Goal: Find specific page/section: Find specific page/section

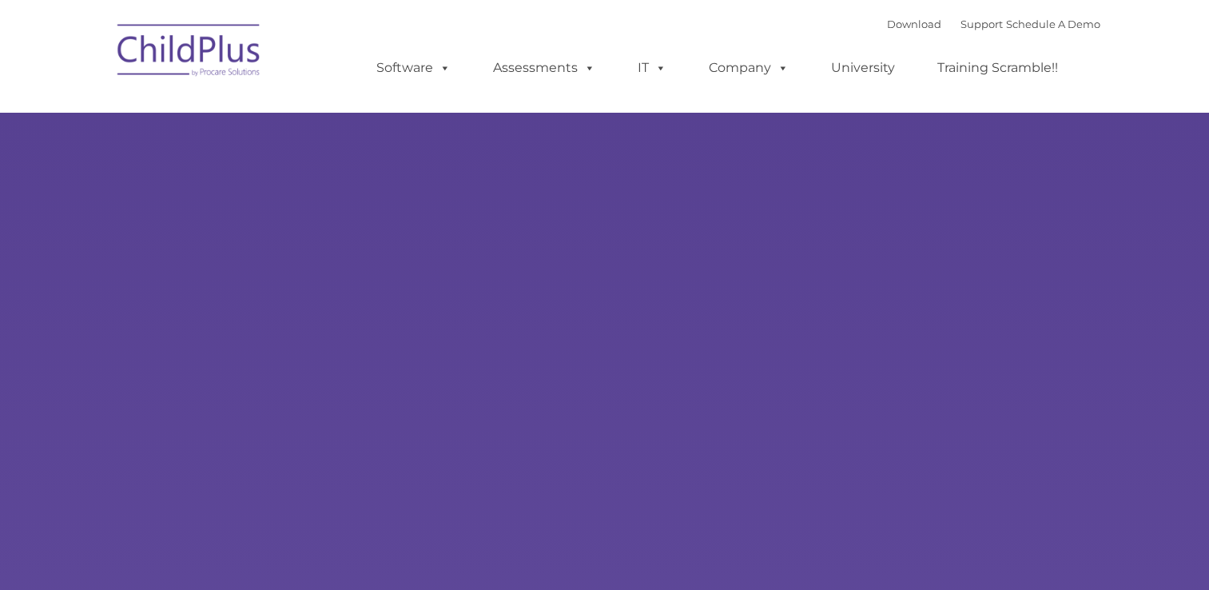
select select "MEDIUM"
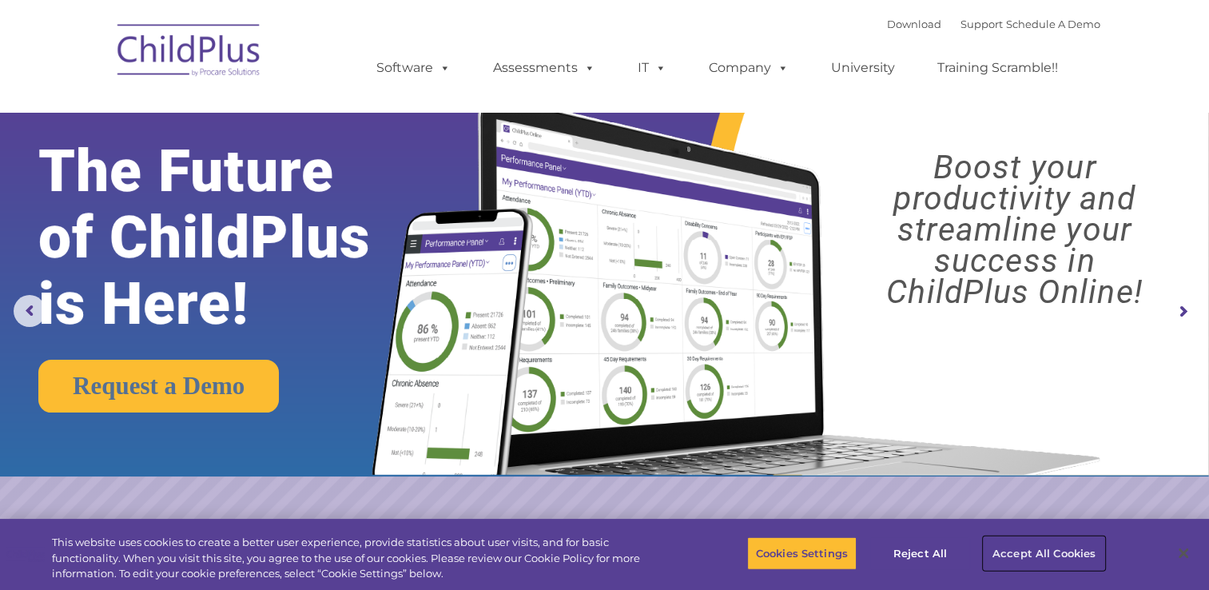
click at [1017, 548] on button "Accept All Cookies" at bounding box center [1044, 553] width 121 height 34
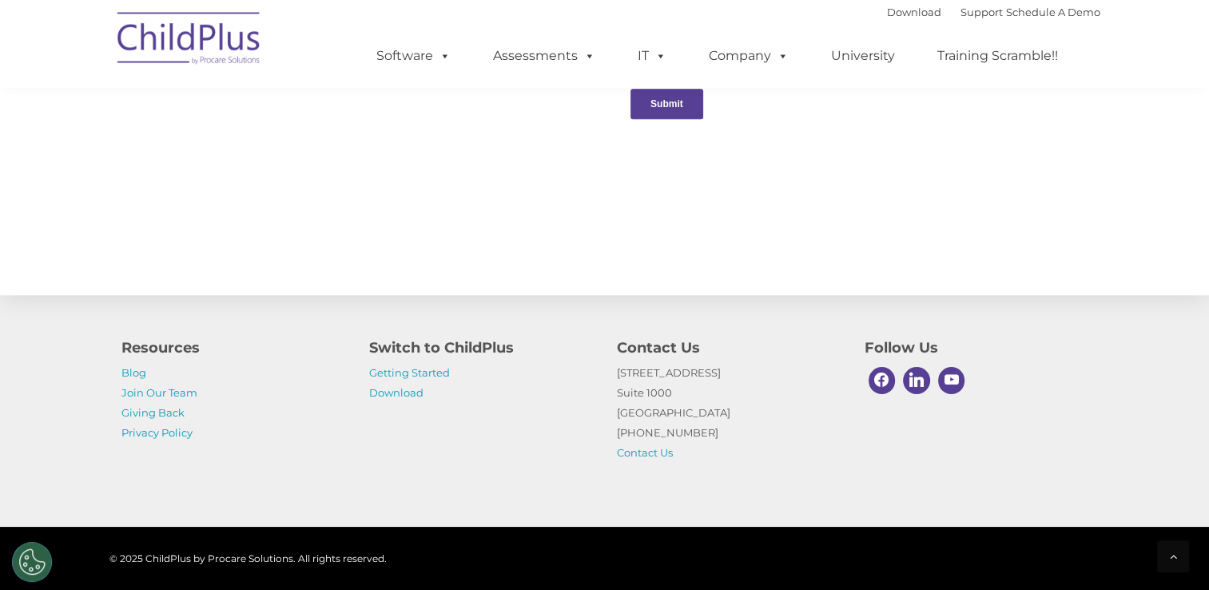
scroll to position [1718, 0]
click at [409, 376] on link "Getting Started" at bounding box center [409, 372] width 81 height 13
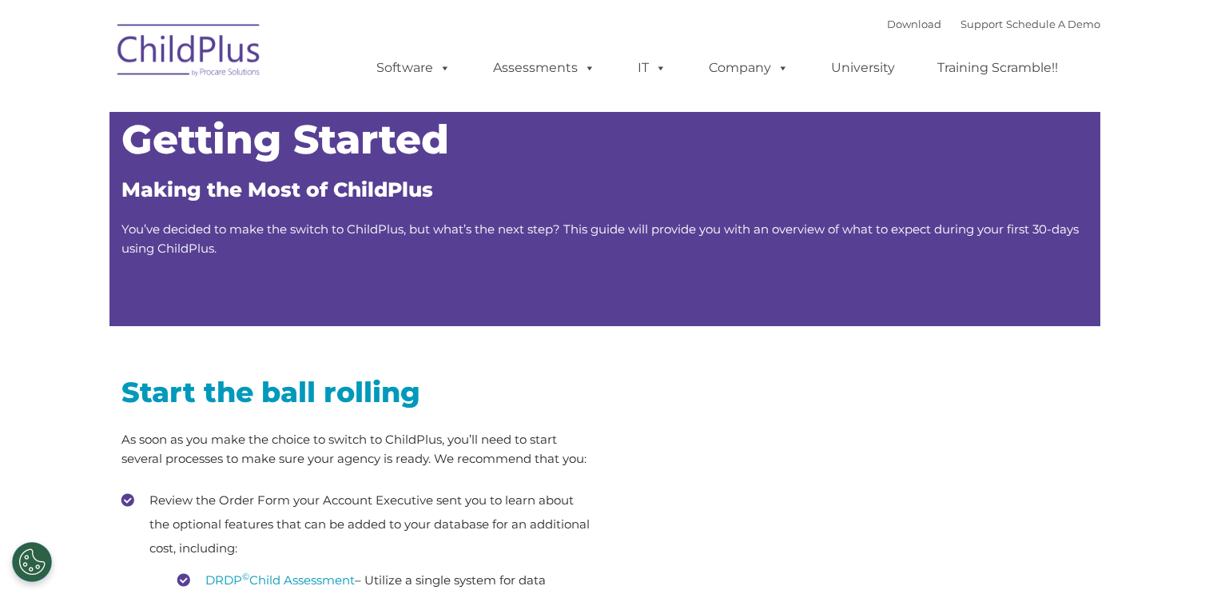
type input ""
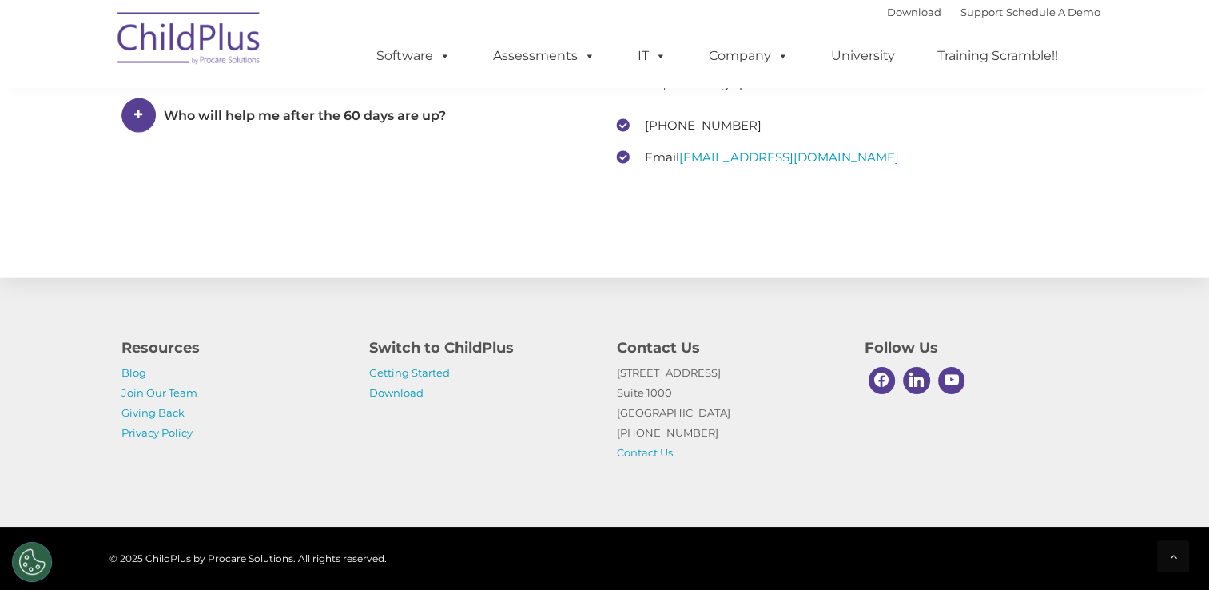
scroll to position [2515, 0]
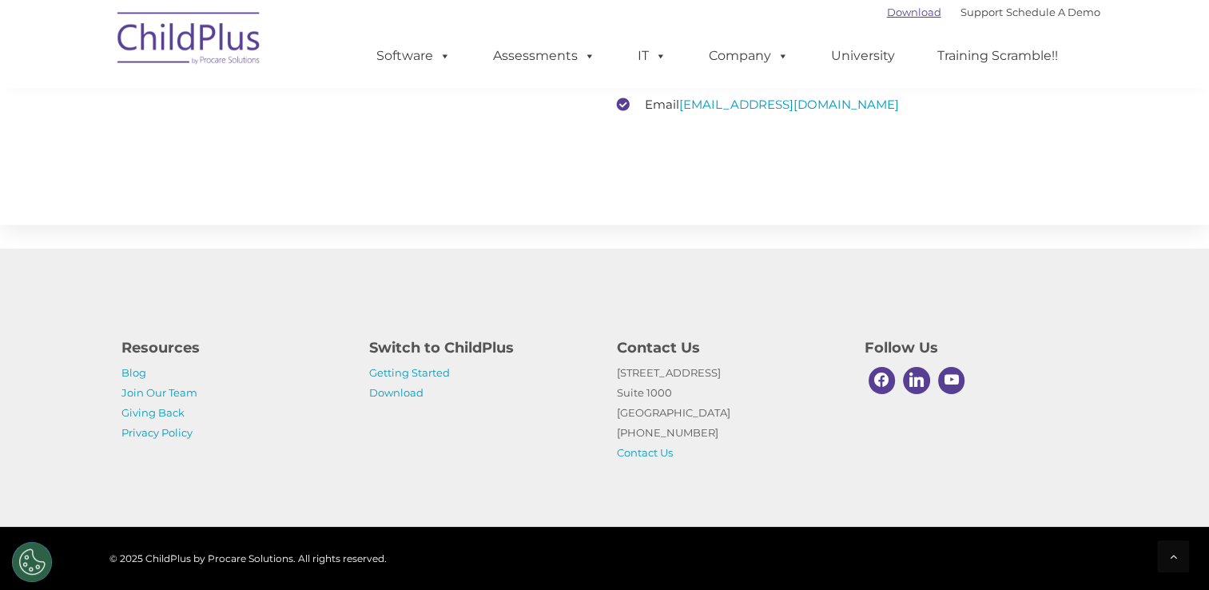
click at [898, 16] on link "Download" at bounding box center [914, 12] width 54 height 13
